Goal: Navigation & Orientation: Find specific page/section

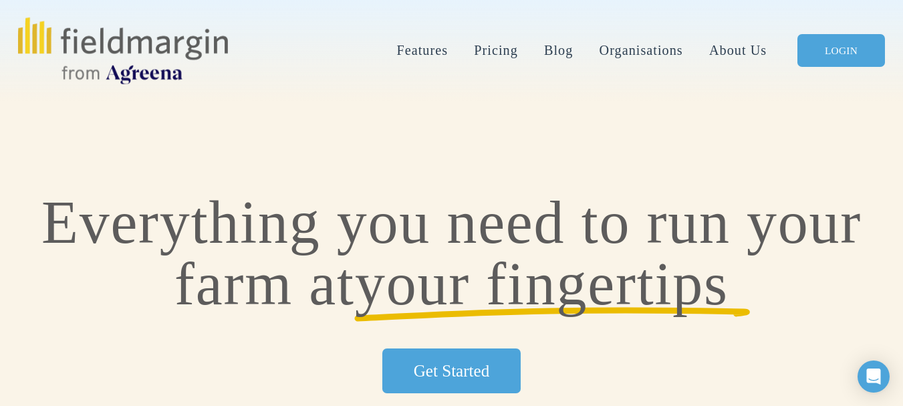
click at [828, 51] on link "LOGIN" at bounding box center [841, 50] width 88 height 33
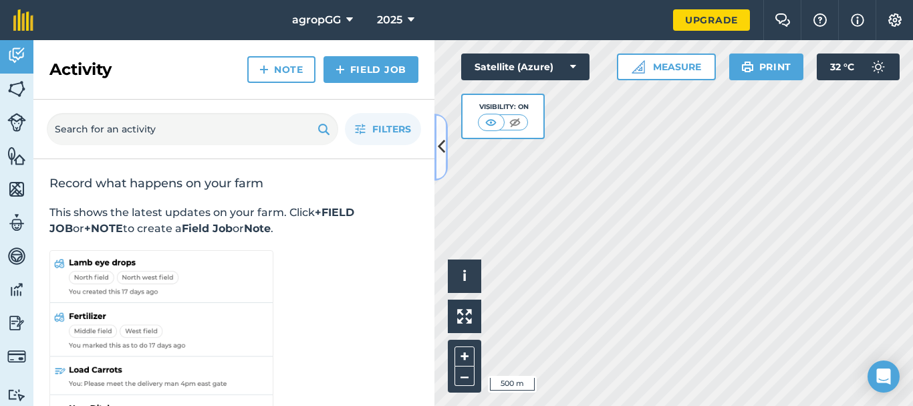
click at [440, 156] on icon at bounding box center [441, 146] width 7 height 23
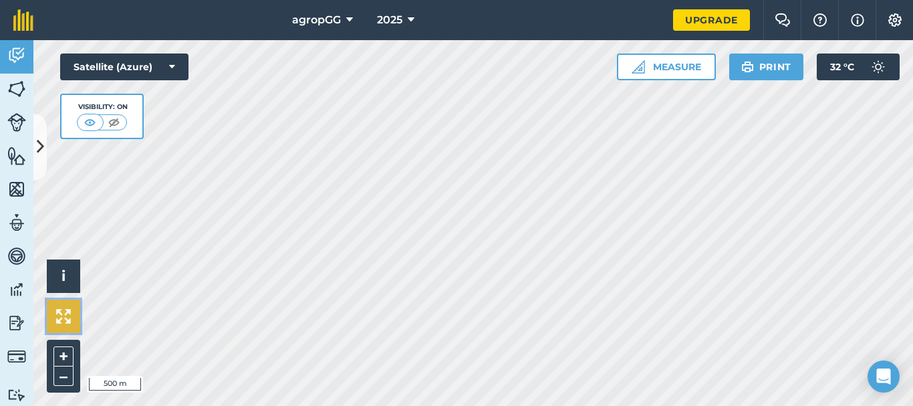
click at [61, 317] on img at bounding box center [63, 316] width 15 height 15
click at [66, 352] on button "+" at bounding box center [63, 356] width 20 height 20
click at [72, 377] on button "–" at bounding box center [63, 375] width 20 height 19
click at [67, 275] on button "i" at bounding box center [63, 275] width 33 height 33
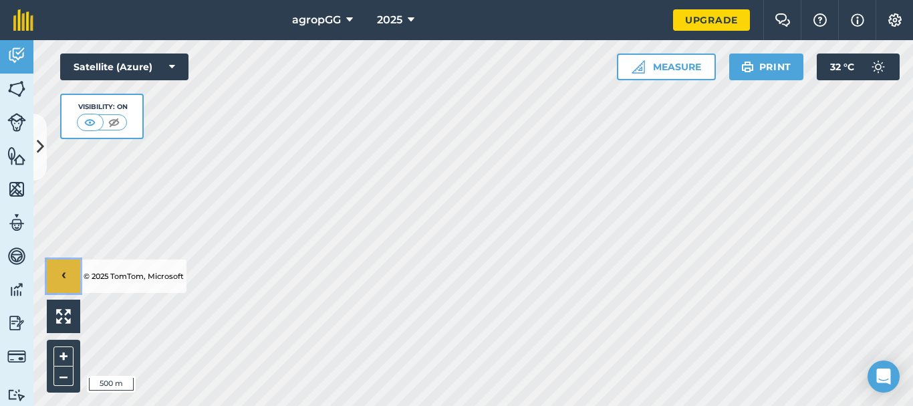
click at [67, 275] on button "›" at bounding box center [63, 275] width 33 height 33
